Goal: Task Accomplishment & Management: Use online tool/utility

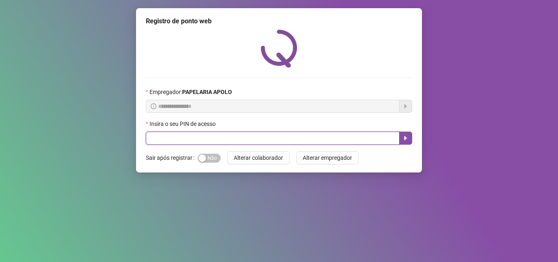
click at [181, 137] on input "text" at bounding box center [273, 138] width 254 height 13
type input "*****"
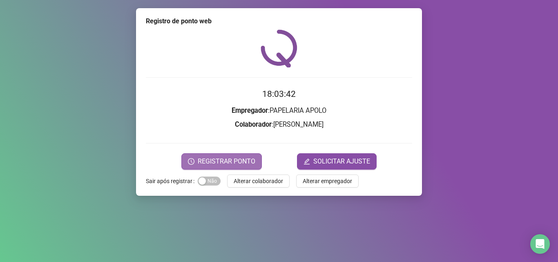
click at [223, 156] on button "REGISTRAR PONTO" at bounding box center [221, 161] width 81 height 16
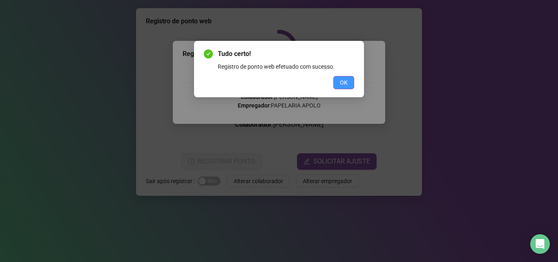
click at [338, 87] on button "OK" at bounding box center [344, 82] width 21 height 13
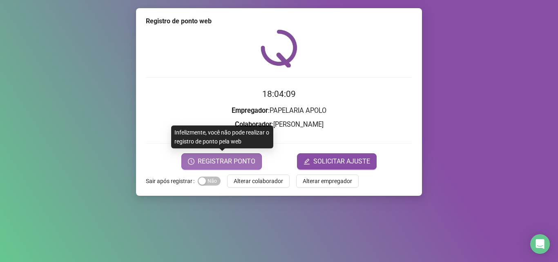
click at [250, 166] on span "REGISTRAR PONTO" at bounding box center [227, 162] width 58 height 10
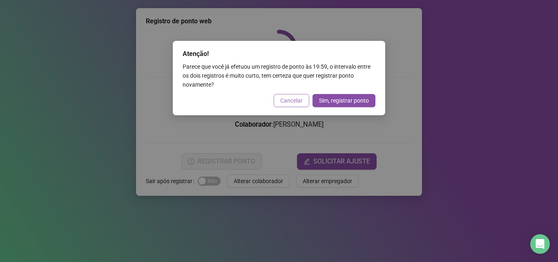
click at [297, 104] on span "Cancelar" at bounding box center [291, 100] width 22 height 9
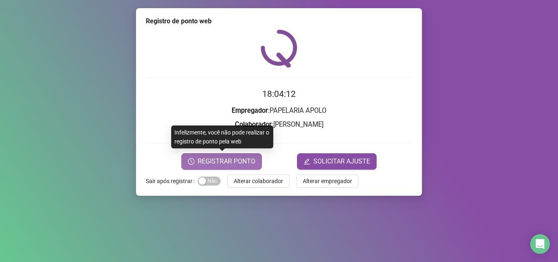
click at [240, 167] on button "REGISTRAR PONTO" at bounding box center [221, 161] width 81 height 16
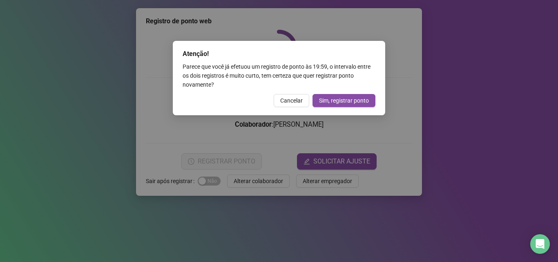
click at [331, 96] on span "Sim, registrar ponto" at bounding box center [344, 100] width 50 height 9
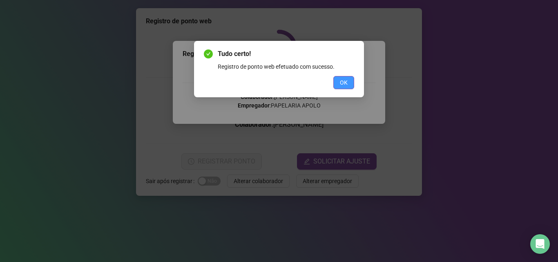
click at [340, 84] on button "OK" at bounding box center [344, 82] width 21 height 13
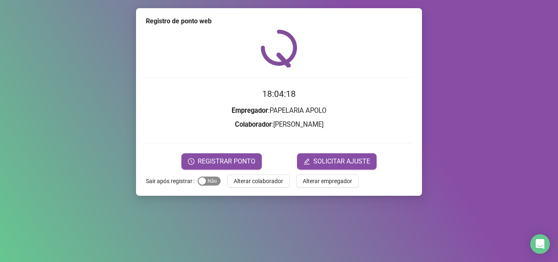
click at [215, 177] on span "Sim Não" at bounding box center [209, 181] width 23 height 9
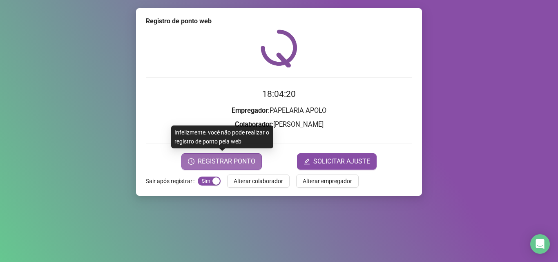
click at [231, 163] on span "REGISTRAR PONTO" at bounding box center [227, 162] width 58 height 10
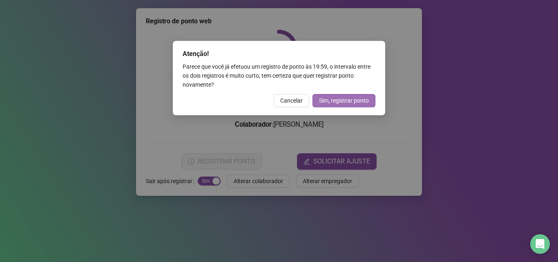
click at [325, 104] on span "Sim, registrar ponto" at bounding box center [344, 100] width 50 height 9
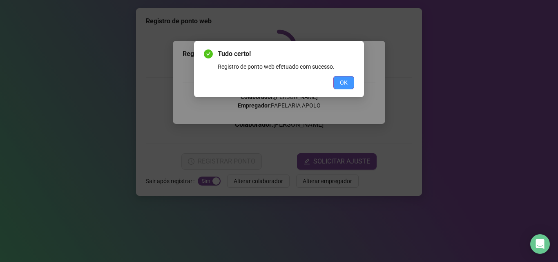
click at [349, 81] on button "OK" at bounding box center [344, 82] width 21 height 13
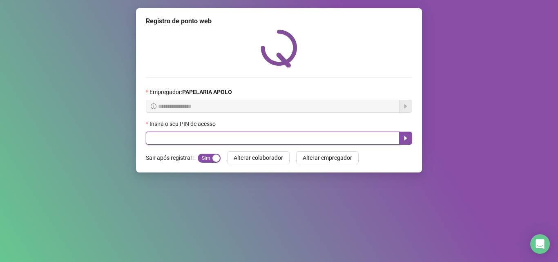
click at [309, 136] on input "text" at bounding box center [273, 138] width 254 height 13
type input "*****"
click at [405, 139] on icon "caret-right" at bounding box center [406, 138] width 3 height 4
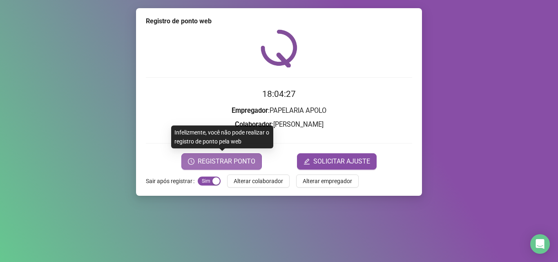
click at [257, 155] on button "REGISTRAR PONTO" at bounding box center [221, 161] width 81 height 16
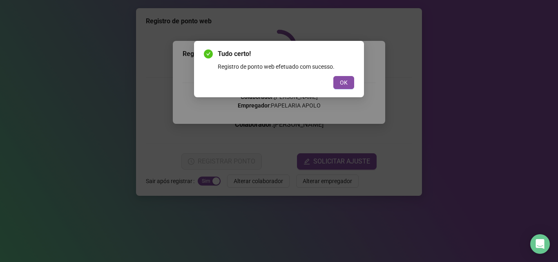
click at [338, 84] on button "OK" at bounding box center [344, 82] width 21 height 13
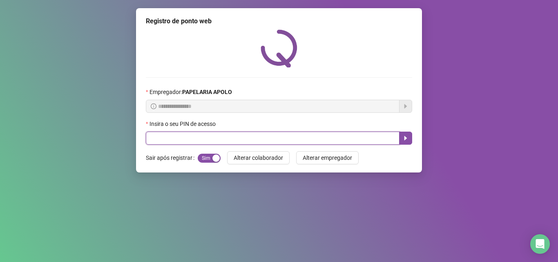
click at [350, 141] on input "text" at bounding box center [273, 138] width 254 height 13
type input "*****"
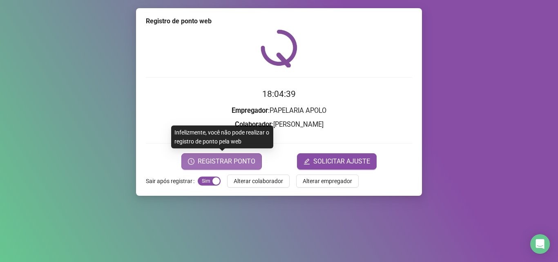
click at [211, 157] on span "REGISTRAR PONTO" at bounding box center [227, 162] width 58 height 10
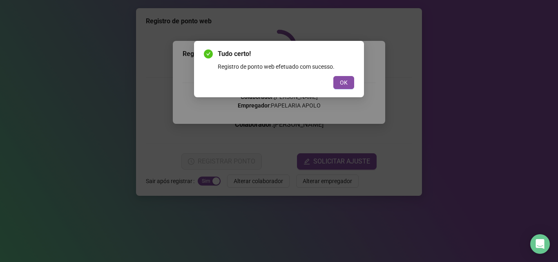
drag, startPoint x: 339, startPoint y: 85, endPoint x: 329, endPoint y: 92, distance: 12.6
click at [339, 85] on button "OK" at bounding box center [344, 82] width 21 height 13
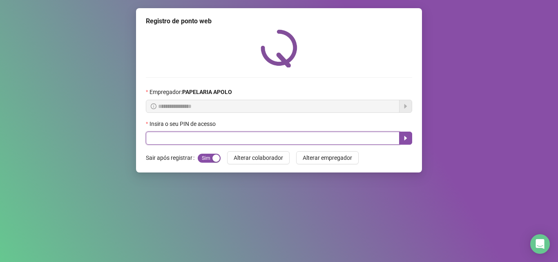
click at [258, 137] on input "text" at bounding box center [273, 138] width 254 height 13
type input "*****"
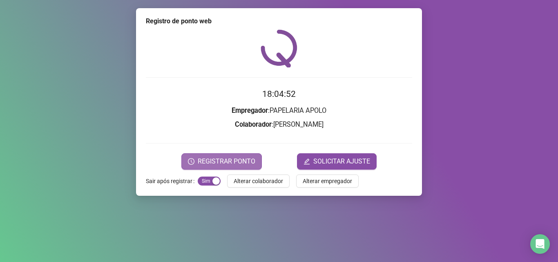
click at [244, 162] on span "REGISTRAR PONTO" at bounding box center [227, 162] width 58 height 10
